Goal: Information Seeking & Learning: Find specific fact

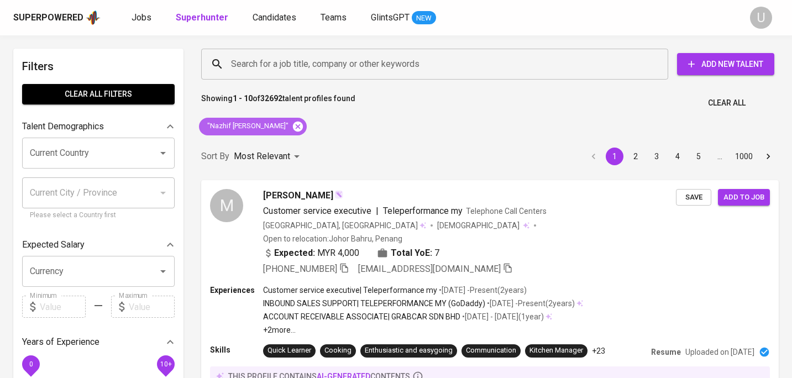
click at [292, 125] on icon at bounding box center [298, 127] width 12 height 12
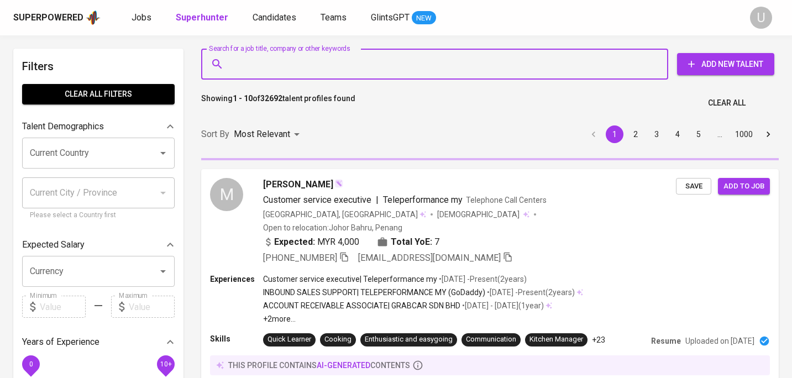
click at [287, 62] on input "Search for a job title, company or other keywords" at bounding box center [437, 64] width 418 height 21
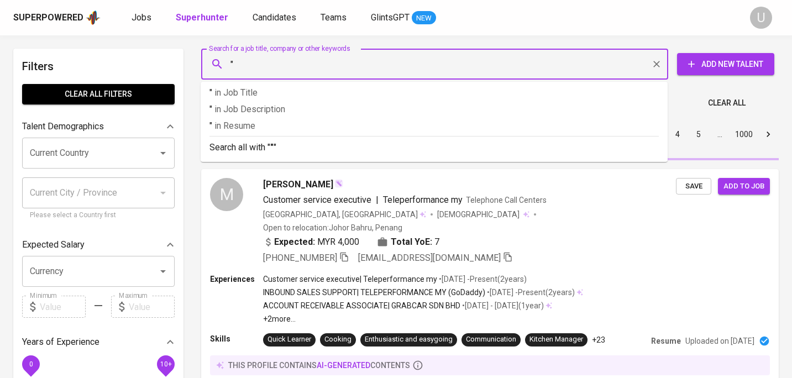
paste input "[PERSON_NAME]"
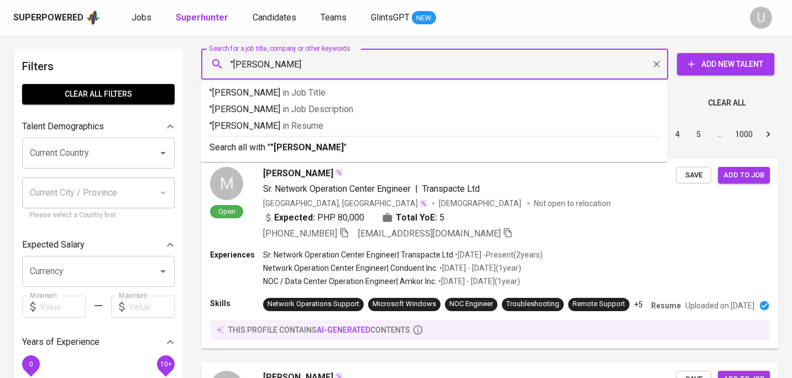
type input ""[PERSON_NAME]""
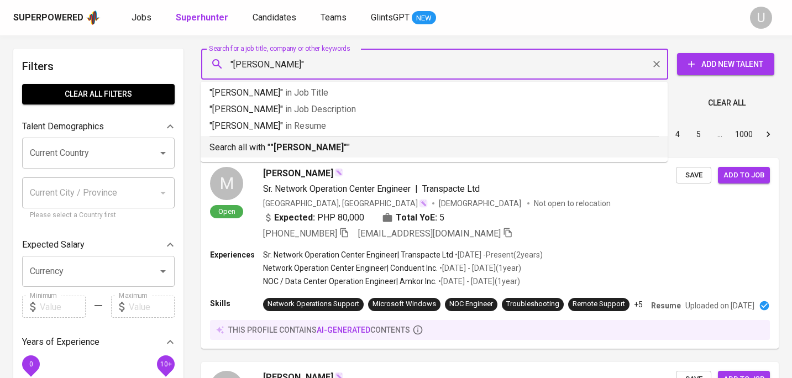
click at [283, 145] on b ""[PERSON_NAME]"" at bounding box center [308, 147] width 77 height 11
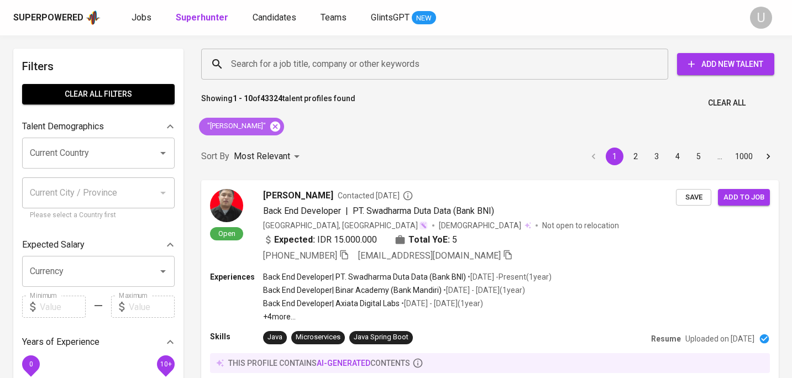
click at [270, 126] on icon at bounding box center [275, 126] width 10 height 10
click at [266, 57] on input "Search for a job title, company or other keywords" at bounding box center [437, 64] width 418 height 21
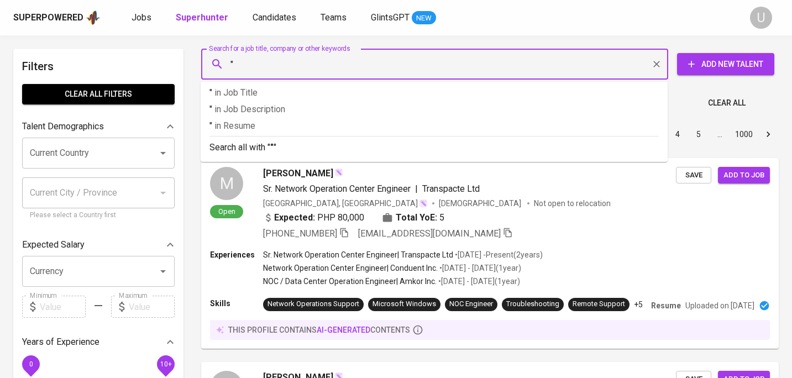
paste input "[PERSON_NAME] Lestari"
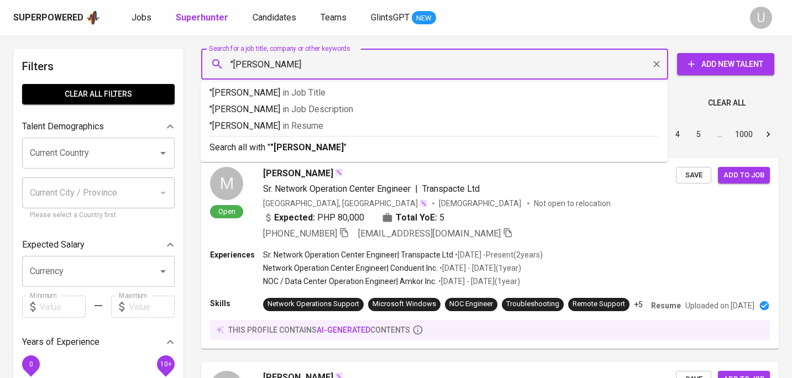
type input ""[PERSON_NAME] Lestari""
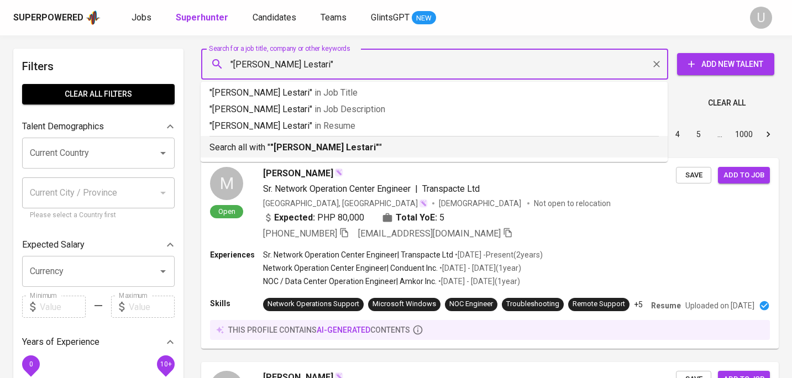
click at [286, 145] on b ""[PERSON_NAME] Lestari"" at bounding box center [324, 147] width 109 height 11
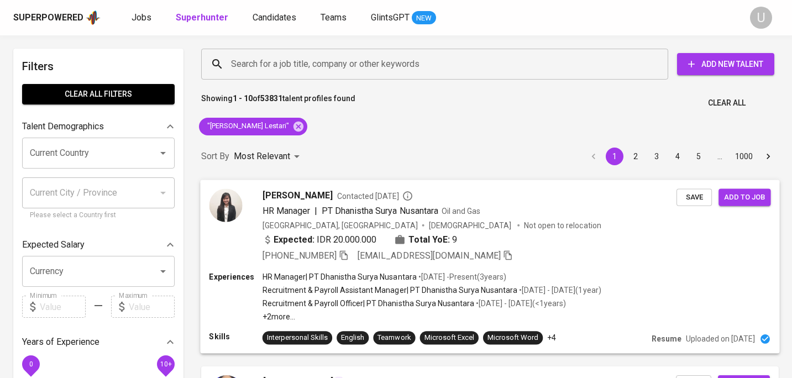
click at [308, 195] on span "[PERSON_NAME]" at bounding box center [298, 195] width 70 height 13
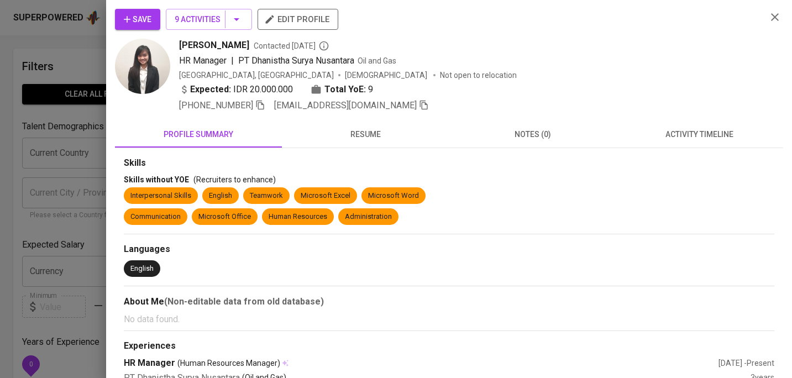
click at [779, 17] on icon "button" at bounding box center [774, 17] width 13 height 13
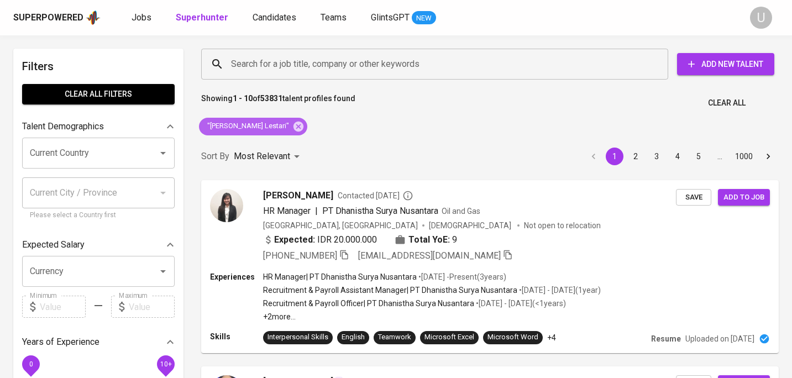
click at [307, 124] on div ""[PERSON_NAME] Lestari"" at bounding box center [253, 127] width 108 height 18
click at [303, 125] on icon at bounding box center [299, 126] width 10 height 10
click at [307, 62] on input "Search for a job title, company or other keywords" at bounding box center [437, 64] width 418 height 21
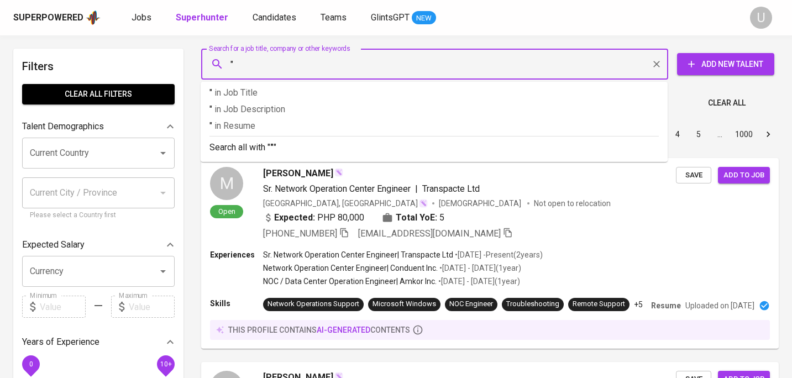
paste input "Maria Christy Rosari"
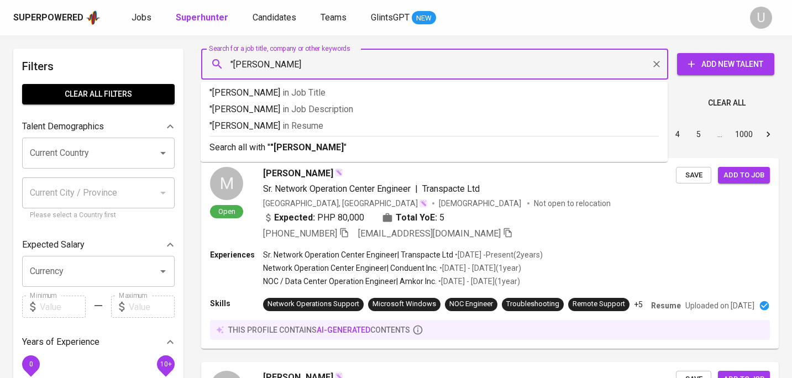
type input ""Maria Christy Rosari""
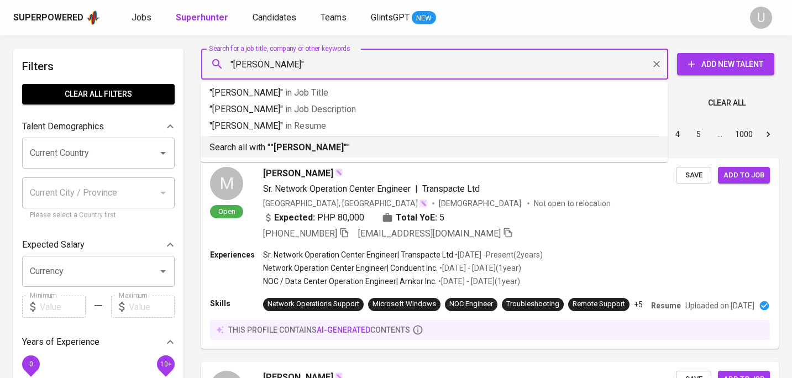
click at [308, 144] on b ""Maria Christy Rosari"" at bounding box center [308, 147] width 77 height 11
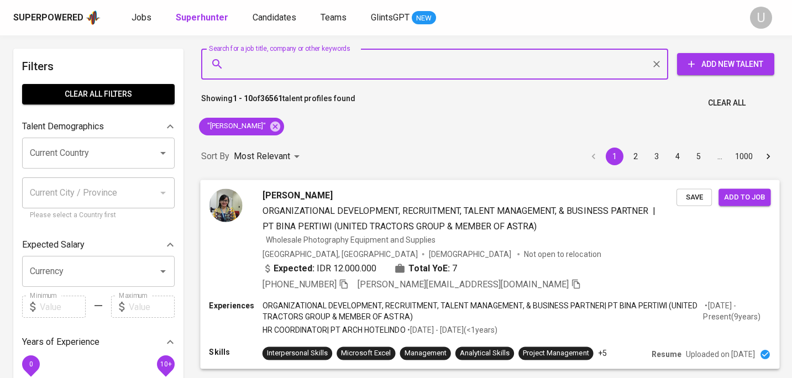
click at [381, 195] on div "Maria Christy Rosari" at bounding box center [470, 195] width 414 height 13
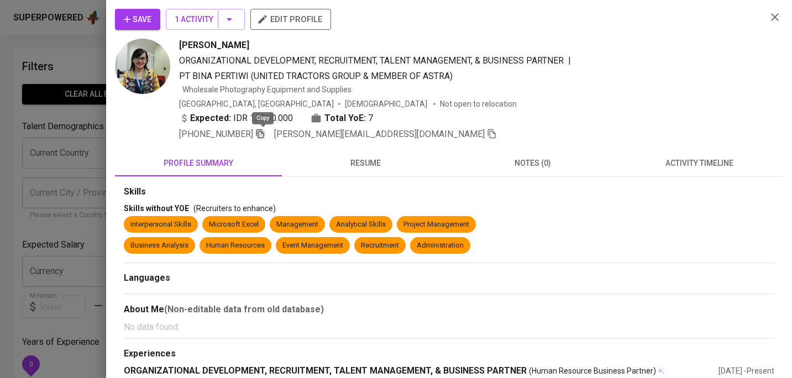
click at [261, 136] on icon "button" at bounding box center [260, 134] width 10 height 10
click at [261, 136] on icon "button" at bounding box center [260, 133] width 10 height 10
click at [777, 17] on icon "button" at bounding box center [774, 17] width 13 height 13
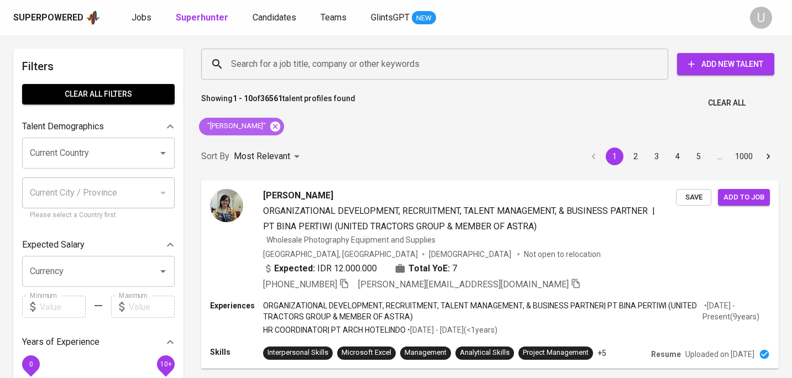
click at [281, 132] on icon at bounding box center [275, 127] width 12 height 12
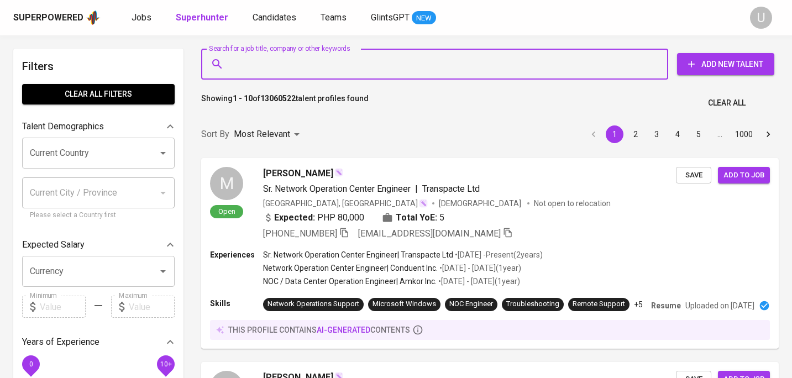
click at [258, 62] on input "Search for a job title, company or other keywords" at bounding box center [437, 64] width 418 height 21
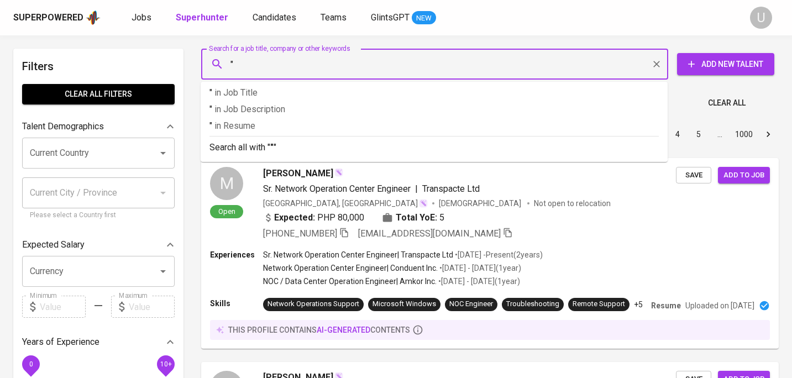
paste input "Marcelino Jeharus"
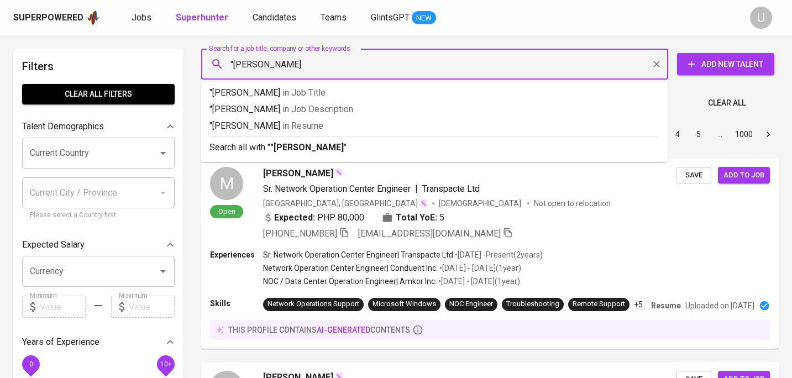
type input ""Marcelino Jeharus""
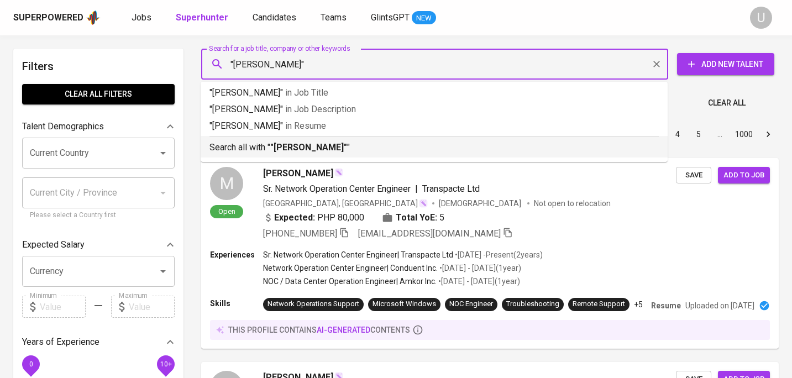
click at [294, 147] on b ""Marcelino Jeharus"" at bounding box center [308, 147] width 77 height 11
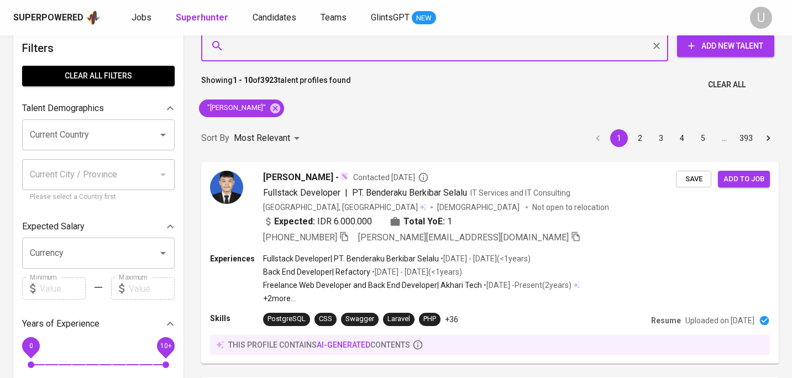
scroll to position [17, 0]
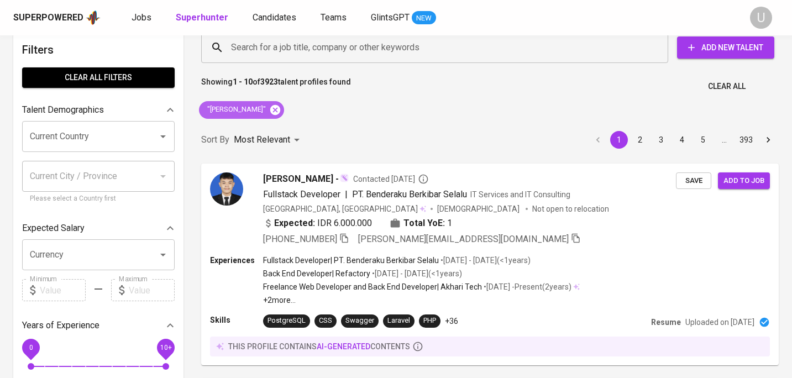
click at [280, 112] on icon at bounding box center [275, 109] width 10 height 10
click at [274, 50] on input "Search for a job title, company or other keywords" at bounding box center [437, 47] width 418 height 21
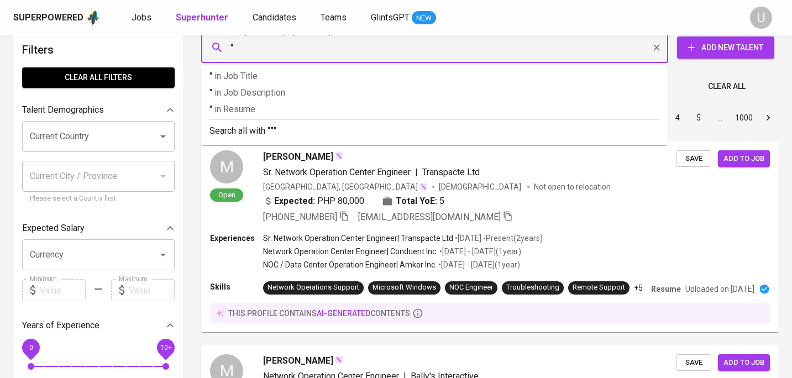
paste input "Adam Prasetya Adi 2nd degree connection"
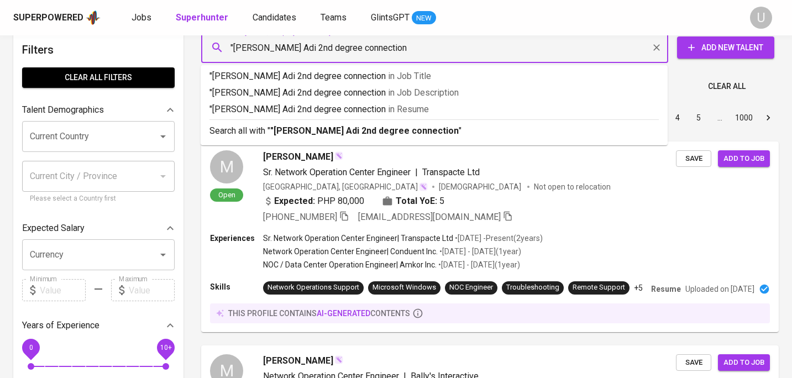
drag, startPoint x: 311, startPoint y: 46, endPoint x: 420, endPoint y: 53, distance: 109.1
click at [420, 53] on input ""Adam Prasetya Adi 2nd degree connection" at bounding box center [437, 47] width 418 height 21
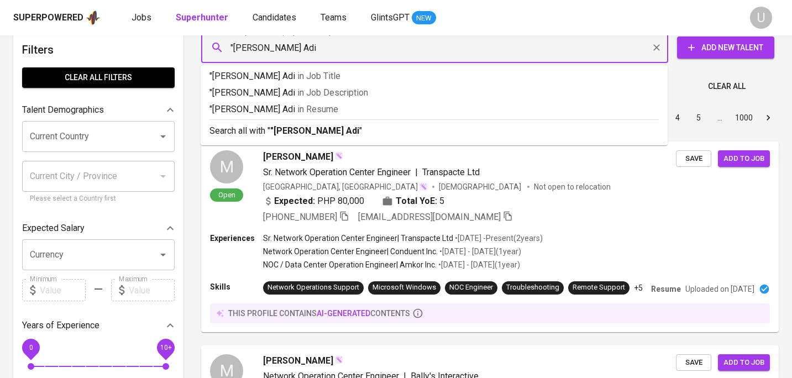
type input ""Adam Prasetya Adi""
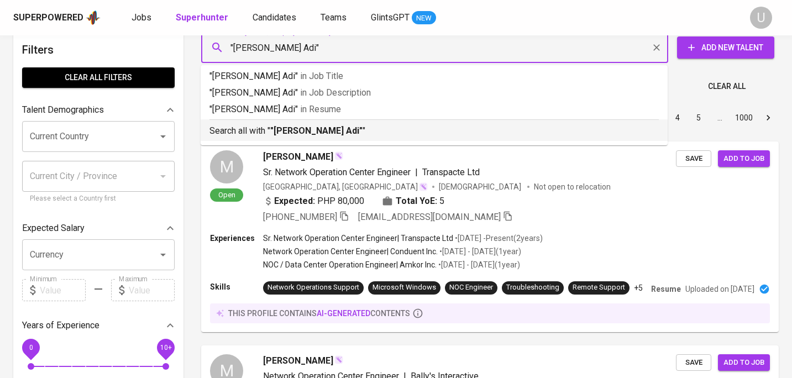
click at [428, 126] on p "Search all with " "Adam Prasetya Adi" "" at bounding box center [434, 130] width 449 height 13
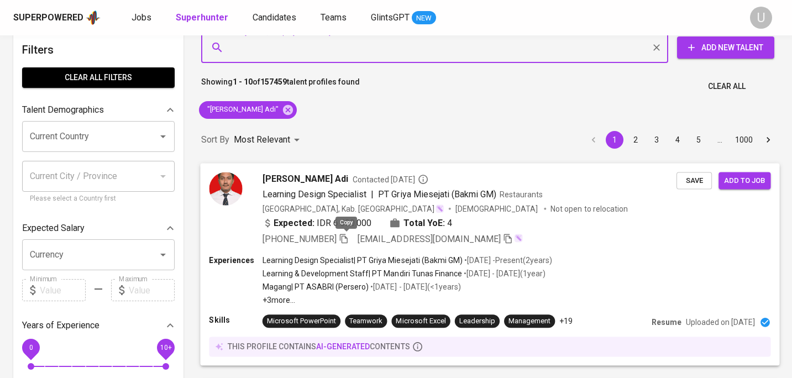
click at [348, 237] on icon "button" at bounding box center [344, 238] width 8 height 9
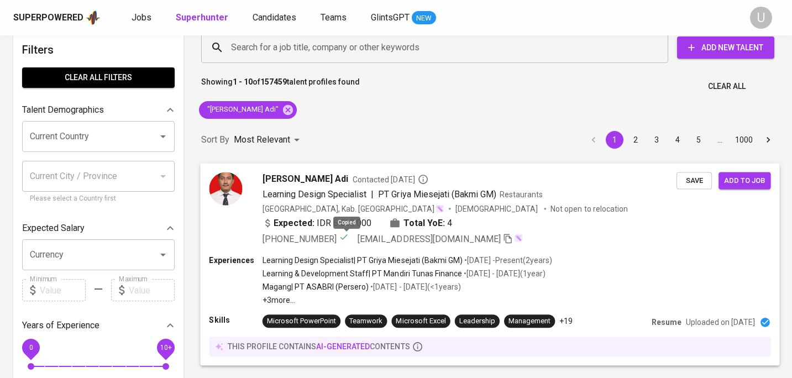
click at [348, 237] on icon "button" at bounding box center [344, 237] width 10 height 10
